Goal: Use online tool/utility: Utilize a website feature to perform a specific function

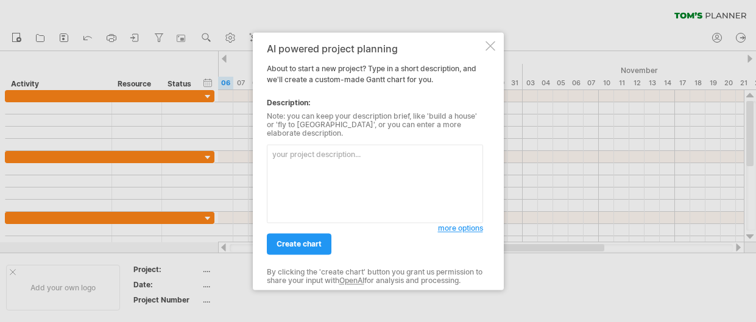
click at [355, 153] on textarea at bounding box center [375, 183] width 216 height 79
type textarea "C"
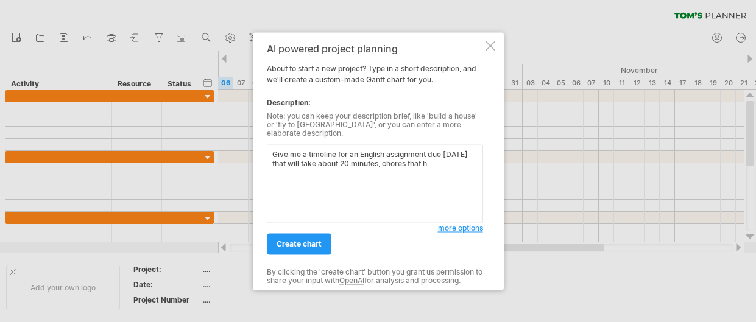
drag, startPoint x: 474, startPoint y: 159, endPoint x: 420, endPoint y: 157, distance: 53.6
click at [420, 157] on textarea "Give me a timeline for an English assignment due [DATE] that will take about 20…" at bounding box center [375, 183] width 216 height 79
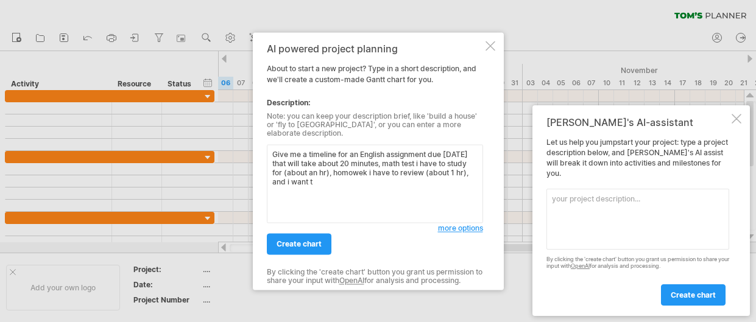
drag, startPoint x: 414, startPoint y: 178, endPoint x: 317, endPoint y: 176, distance: 96.8
click at [317, 176] on textarea "Give me a timeline for an English assignment due [DATE] that will take about 20…" at bounding box center [375, 183] width 216 height 79
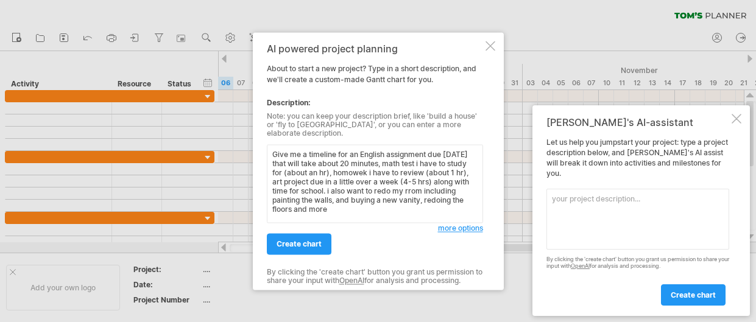
type textarea "Give me a timeline for an English assignment due [DATE] that will take about 20…"
click at [305, 247] on link "create chart" at bounding box center [299, 243] width 65 height 21
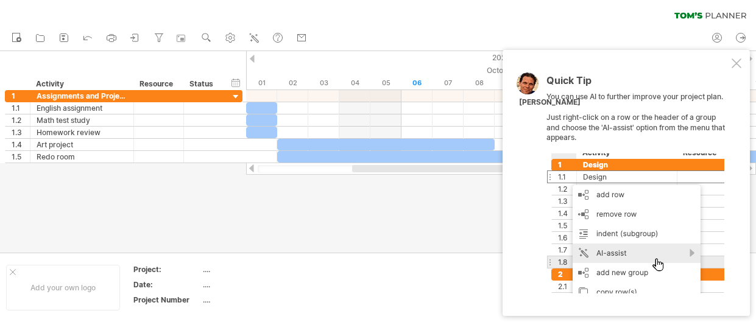
click at [736, 60] on div at bounding box center [736, 63] width 10 height 10
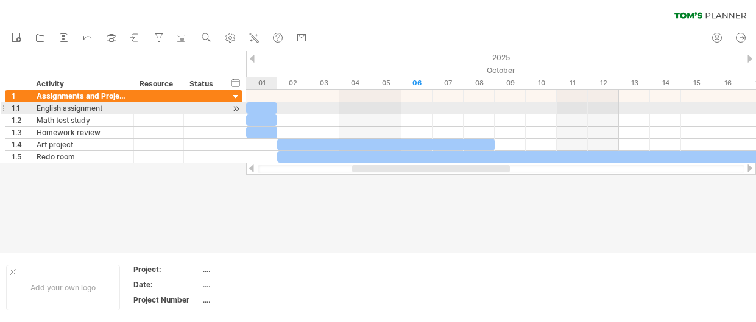
click at [257, 110] on div at bounding box center [261, 108] width 31 height 12
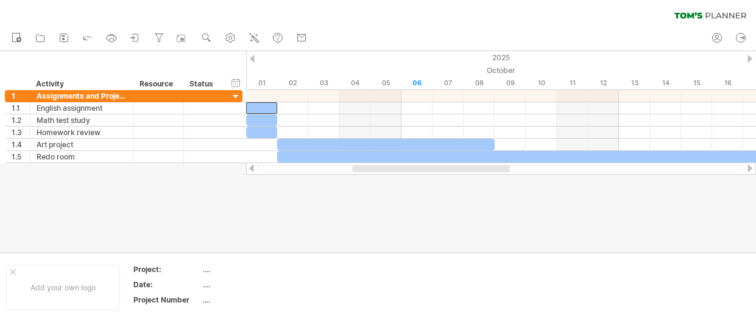
click at [243, 230] on div at bounding box center [378, 152] width 756 height 202
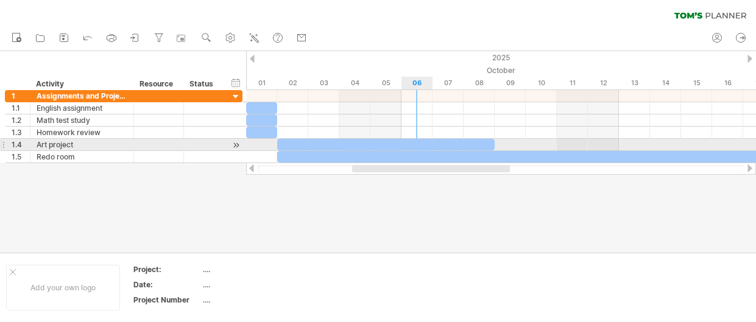
click at [409, 144] on div at bounding box center [385, 145] width 217 height 12
click at [412, 143] on div at bounding box center [385, 145] width 217 height 12
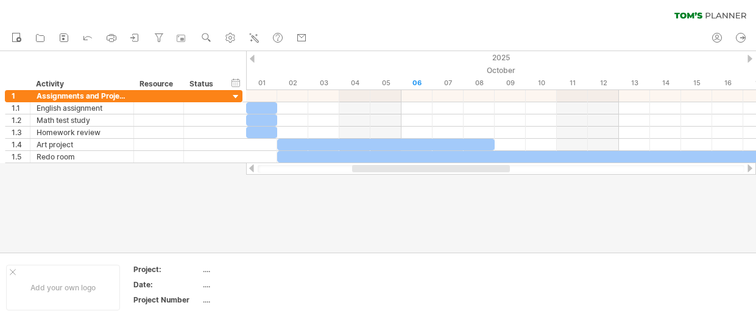
click at [387, 212] on div at bounding box center [378, 152] width 756 height 202
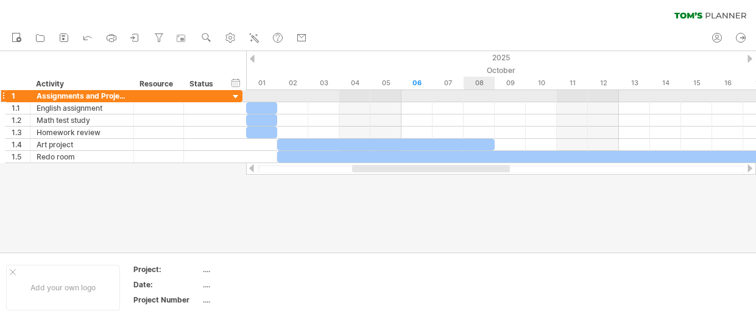
click at [474, 93] on div at bounding box center [501, 96] width 510 height 12
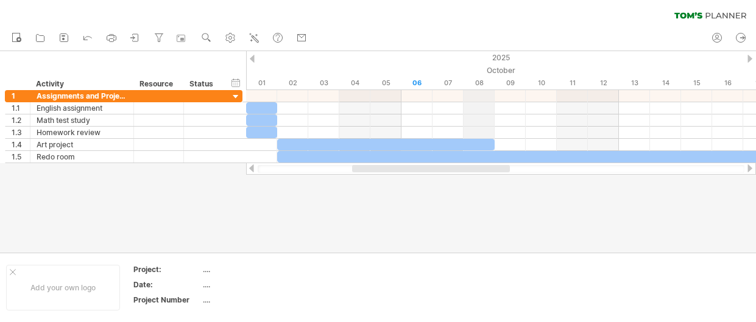
click at [479, 85] on div "08" at bounding box center [478, 83] width 31 height 13
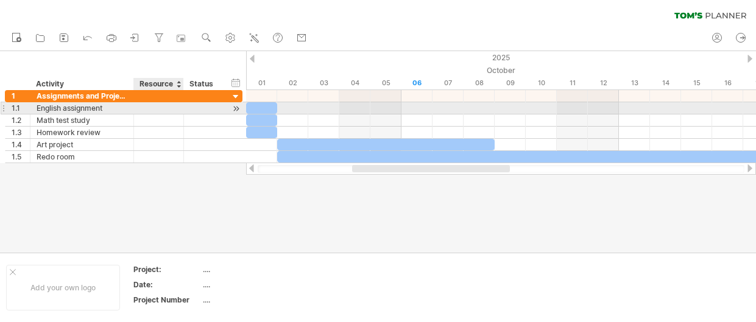
click at [172, 107] on div at bounding box center [158, 108] width 37 height 12
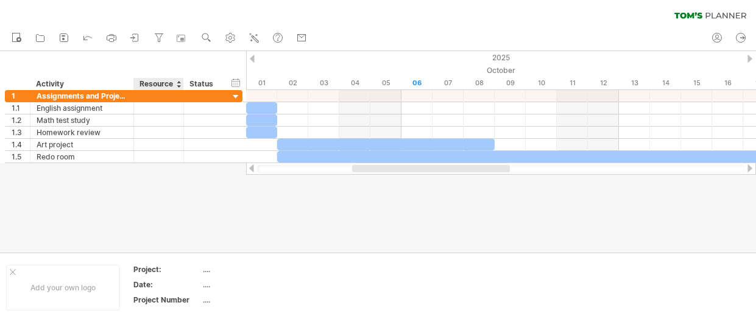
click at [169, 82] on div "Resource" at bounding box center [157, 84] width 37 height 12
click at [178, 81] on div at bounding box center [178, 84] width 5 height 12
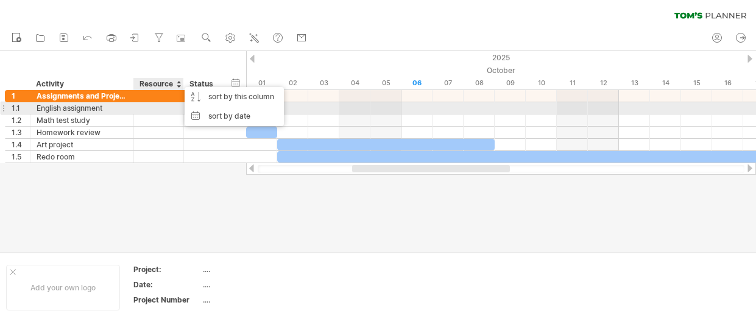
click at [159, 108] on div at bounding box center [158, 108] width 37 height 12
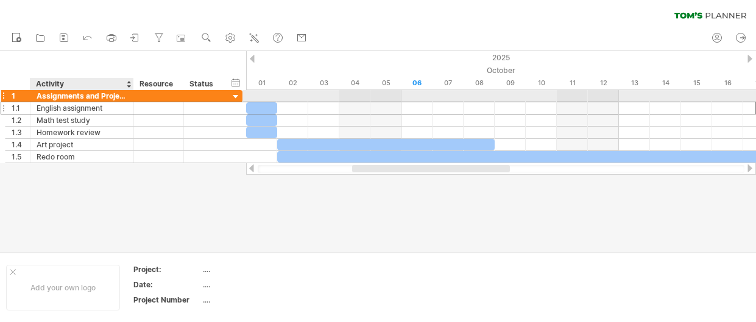
click at [130, 99] on div at bounding box center [132, 96] width 6 height 12
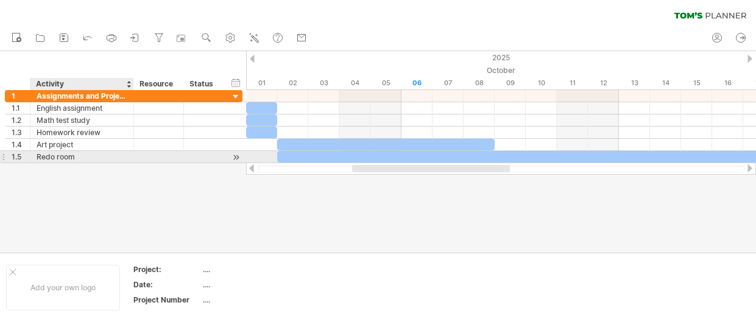
click at [93, 161] on div "Redo room" at bounding box center [82, 157] width 91 height 12
click at [160, 157] on div at bounding box center [158, 157] width 37 height 12
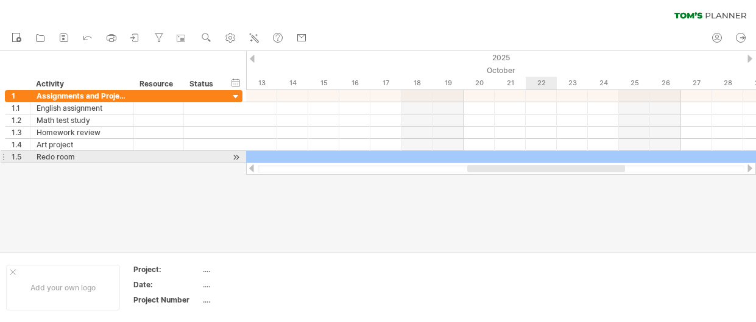
click at [531, 153] on div at bounding box center [370, 157] width 932 height 12
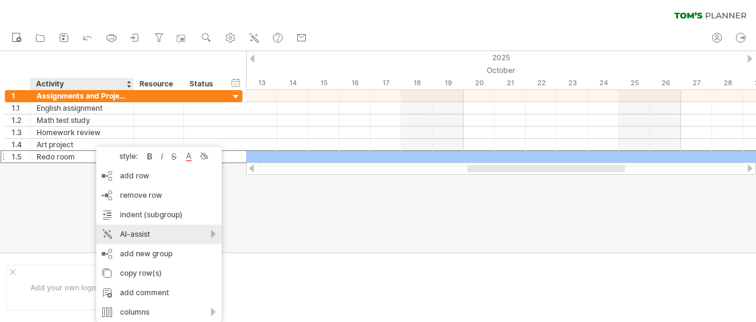
click at [163, 234] on div "AI-assist" at bounding box center [158, 234] width 125 height 19
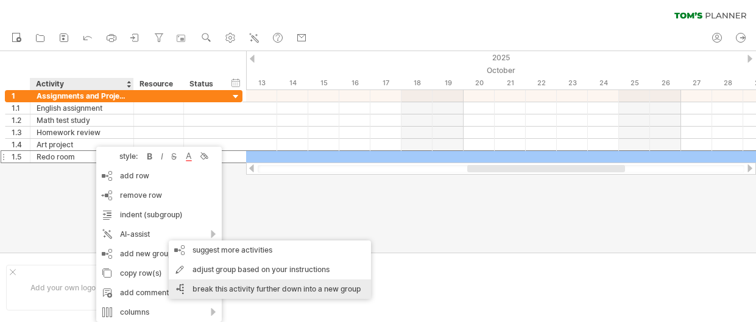
click at [294, 287] on div "break this activity further down into a new group" at bounding box center [270, 289] width 202 height 19
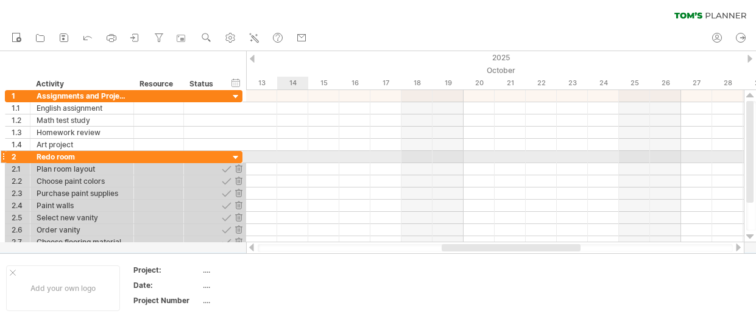
click at [283, 163] on div at bounding box center [495, 169] width 498 height 12
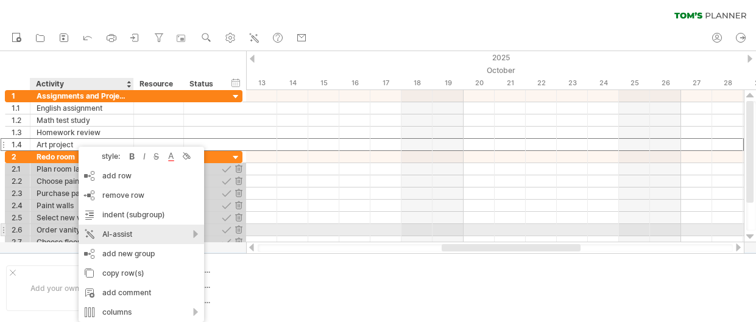
click at [162, 233] on div "AI-assist" at bounding box center [141, 234] width 125 height 19
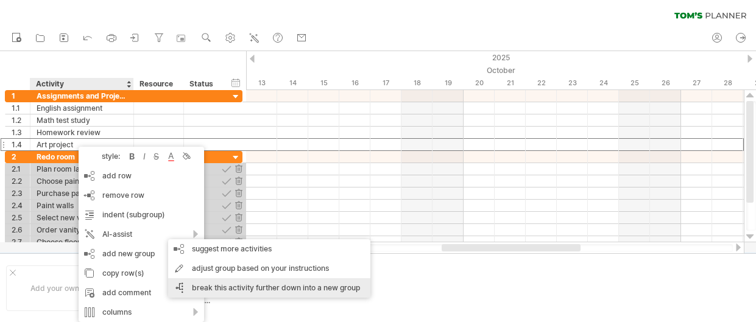
click at [251, 286] on div "break this activity further down into a new group" at bounding box center [269, 287] width 202 height 19
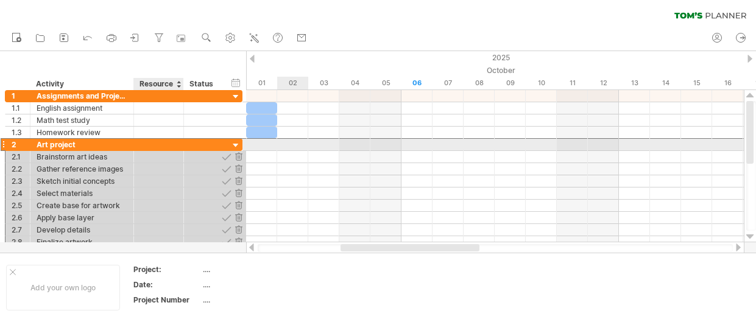
click at [146, 148] on div at bounding box center [158, 145] width 37 height 12
click at [236, 145] on div at bounding box center [236, 146] width 12 height 12
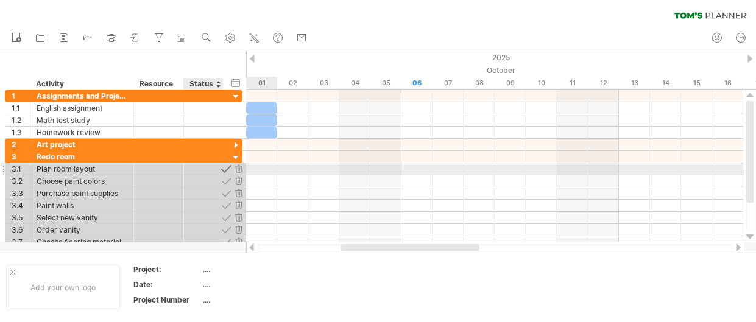
click at [227, 168] on div at bounding box center [226, 169] width 12 height 12
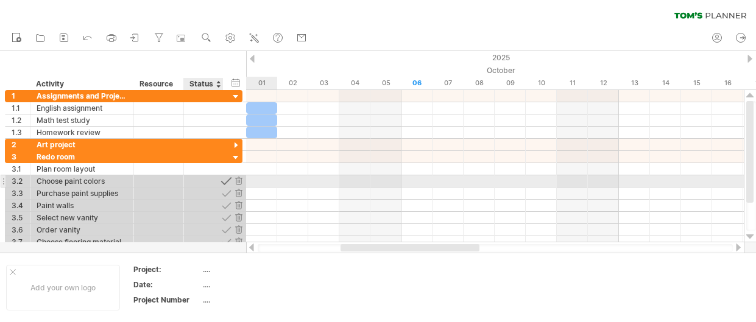
click at [224, 181] on div at bounding box center [226, 181] width 12 height 12
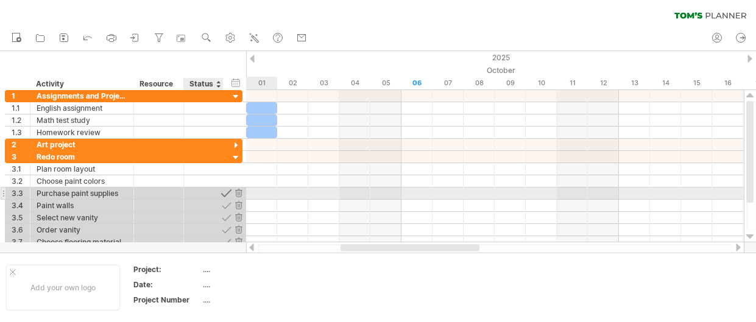
click at [226, 194] on div at bounding box center [226, 194] width 12 height 12
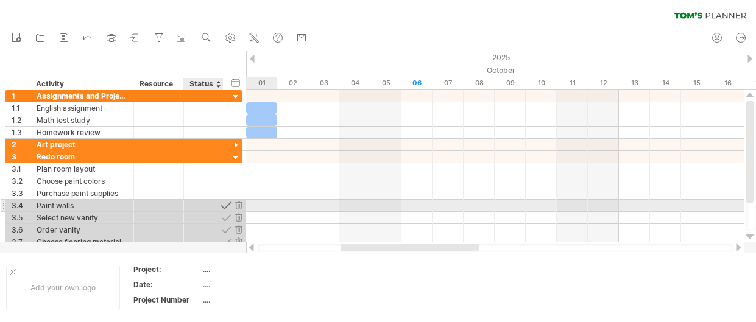
click at [225, 208] on div at bounding box center [226, 206] width 12 height 12
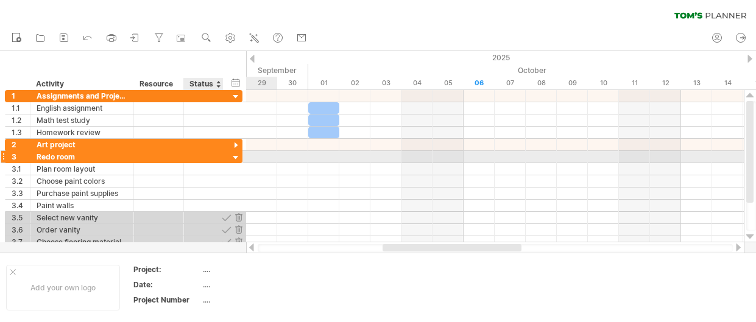
click at [229, 157] on div "3 ********* Redo room" at bounding box center [124, 157] width 238 height 12
click at [239, 154] on div at bounding box center [236, 158] width 12 height 12
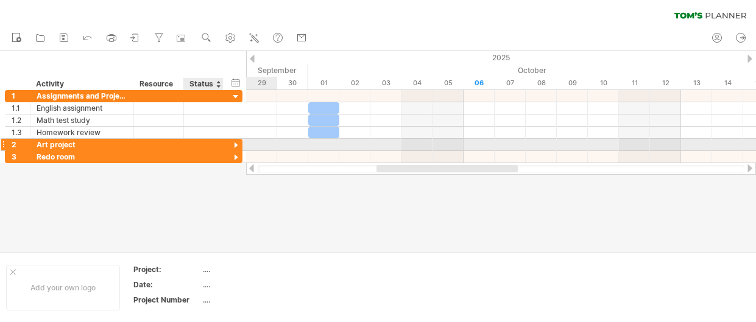
click at [234, 142] on div at bounding box center [236, 146] width 12 height 12
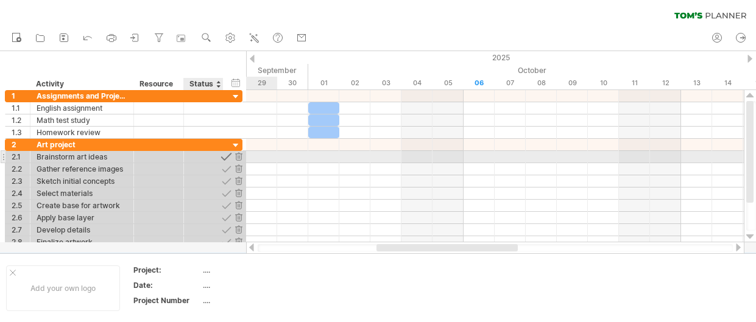
click at [227, 158] on div at bounding box center [226, 157] width 12 height 12
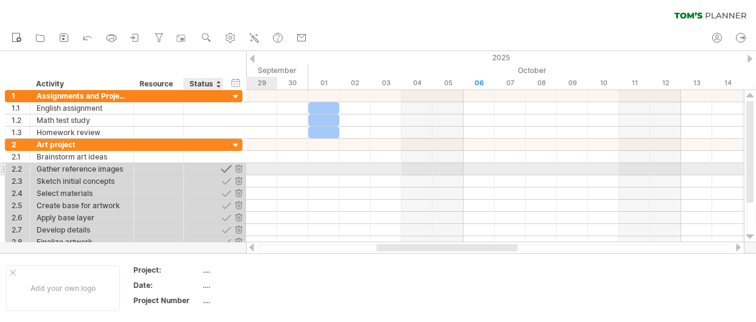
click at [227, 166] on div at bounding box center [226, 169] width 12 height 12
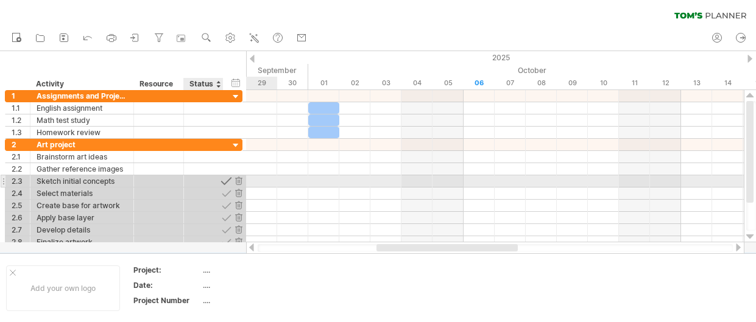
click at [224, 183] on div at bounding box center [226, 181] width 12 height 12
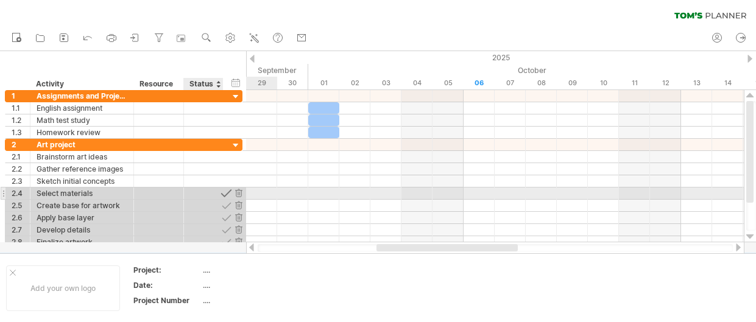
click at [227, 197] on div at bounding box center [226, 194] width 12 height 12
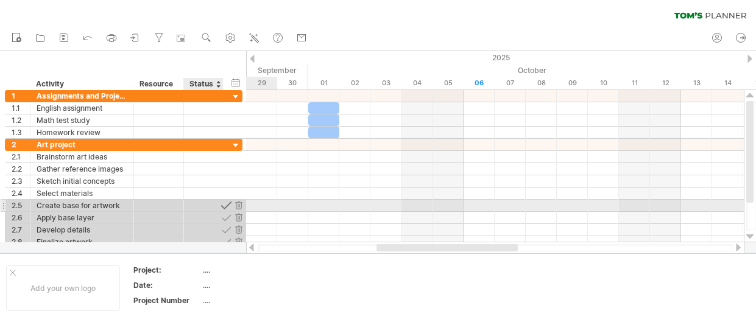
click at [225, 204] on div at bounding box center [226, 206] width 12 height 12
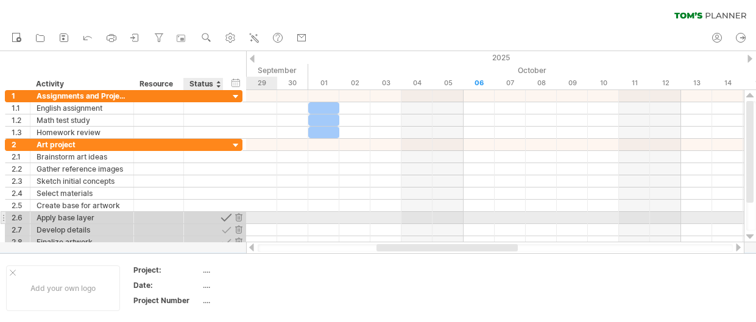
click at [228, 221] on div at bounding box center [226, 218] width 12 height 12
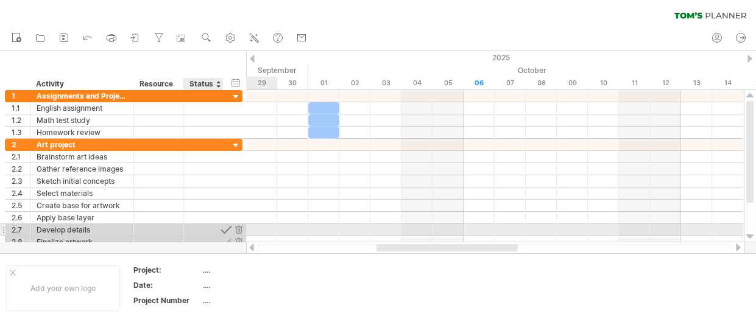
click at [225, 229] on div at bounding box center [226, 230] width 12 height 12
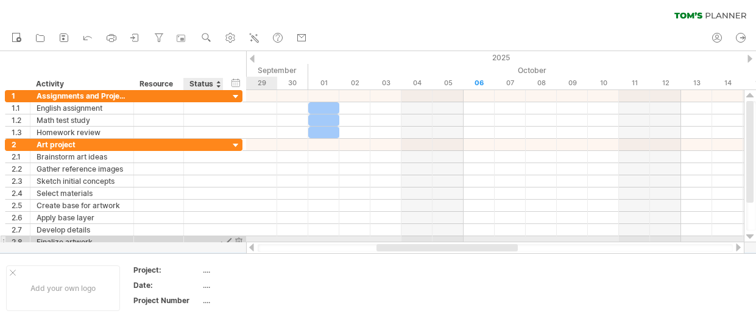
click at [227, 238] on div at bounding box center [226, 242] width 12 height 12
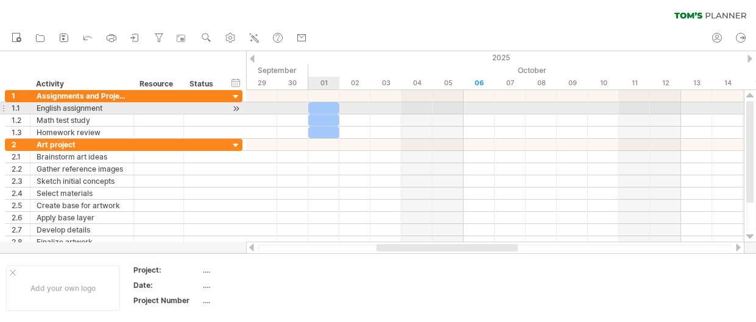
click at [323, 109] on div at bounding box center [323, 108] width 31 height 12
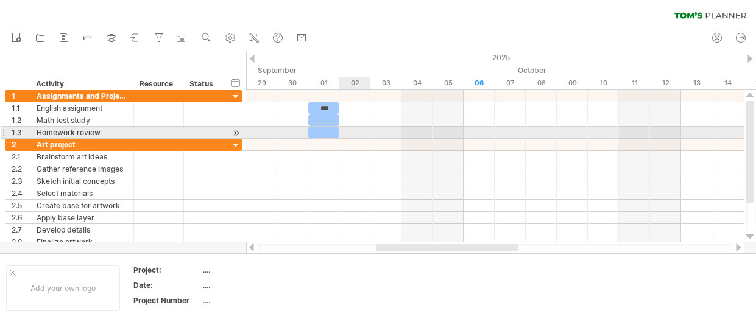
click at [361, 135] on div at bounding box center [495, 133] width 498 height 12
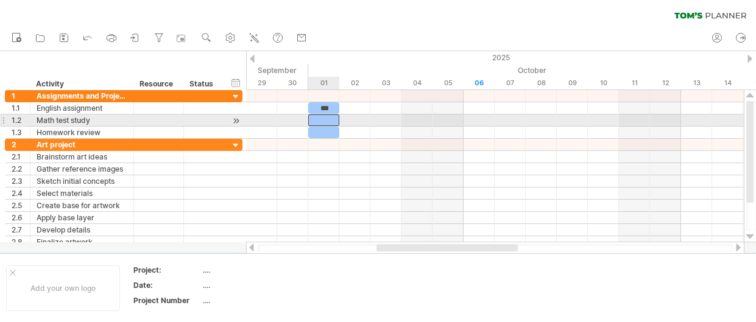
click at [328, 117] on div at bounding box center [323, 120] width 31 height 12
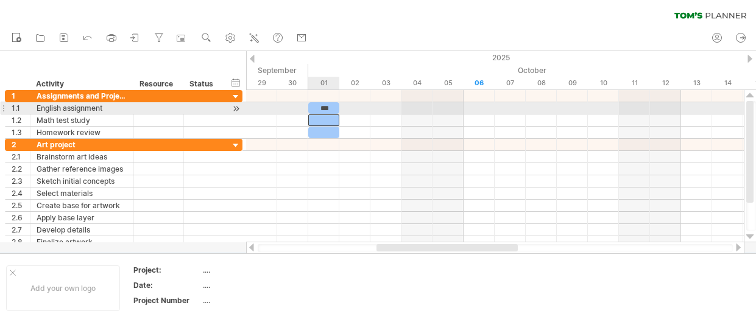
click at [324, 107] on div "***" at bounding box center [323, 108] width 31 height 12
